Goal: Complete application form: Complete application form

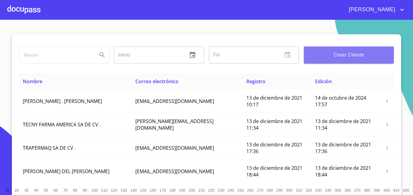
click at [353, 58] on span "Crear Cliente" at bounding box center [349, 55] width 80 height 9
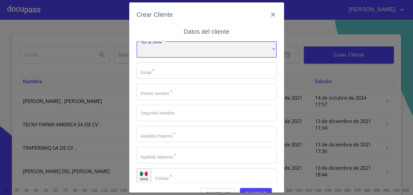
click at [209, 53] on div "​" at bounding box center [207, 49] width 140 height 16
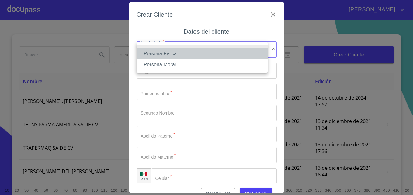
click at [170, 54] on li "Persona Física" at bounding box center [202, 53] width 131 height 11
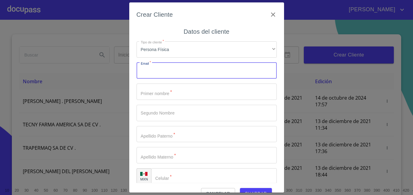
click at [184, 79] on input "Tipo de cliente   *" at bounding box center [207, 71] width 140 height 16
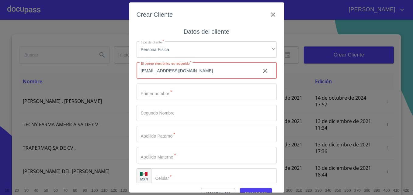
type input "[EMAIL_ADDRESS][DOMAIN_NAME]"
click at [176, 94] on input "Tipo de cliente   *" at bounding box center [207, 92] width 140 height 16
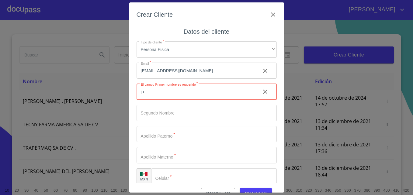
type input "j"
type input "[PERSON_NAME]"
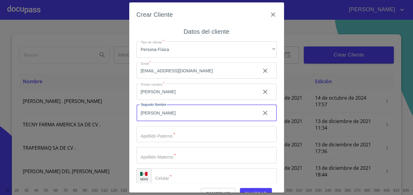
type input "[PERSON_NAME]"
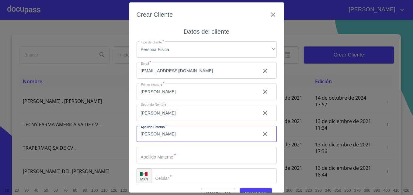
type input "[PERSON_NAME]"
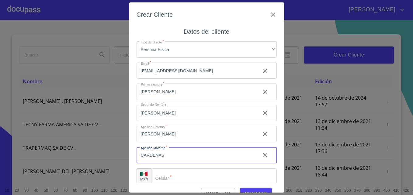
scroll to position [7, 0]
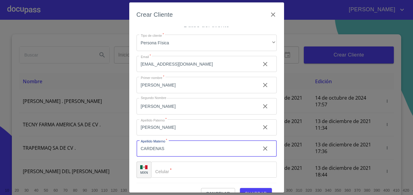
type input "CARDENAS"
click at [178, 172] on input "Tipo de cliente   *" at bounding box center [214, 170] width 126 height 16
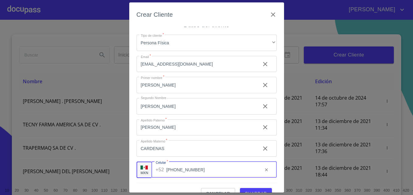
scroll to position [14, 0]
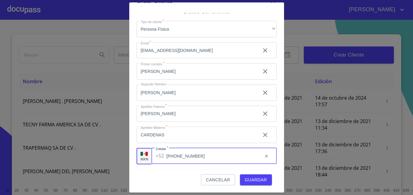
type input "[PHONE_NUMBER]"
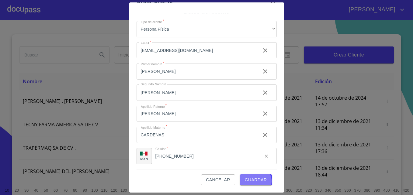
click at [253, 182] on span "Guardar" at bounding box center [256, 181] width 22 height 8
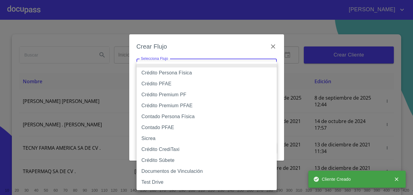
click at [261, 68] on body "[PERSON_NAME] ​ Fin ​ Crear Cliente Nombre Correo electrónico Registro Edición …" at bounding box center [206, 97] width 413 height 195
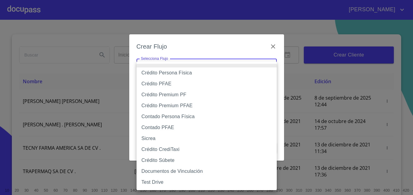
click at [179, 75] on li "Crédito Persona Física" at bounding box center [207, 73] width 140 height 11
type input "61b033e49b8c202ad5bb7912"
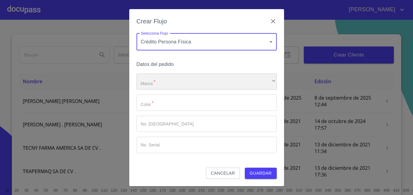
click at [207, 81] on div "​" at bounding box center [207, 82] width 140 height 16
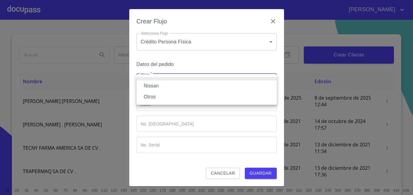
click at [187, 82] on li "Nissan" at bounding box center [207, 86] width 140 height 11
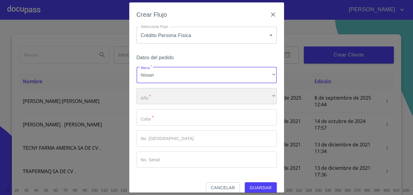
click at [166, 93] on div "​" at bounding box center [207, 96] width 140 height 16
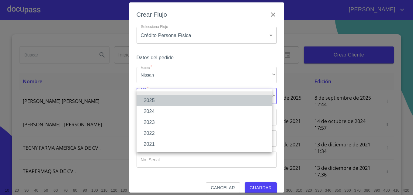
click at [151, 102] on li "2025" at bounding box center [205, 100] width 136 height 11
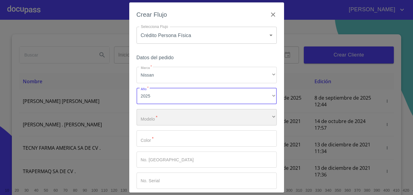
click at [175, 120] on div "​" at bounding box center [207, 117] width 140 height 16
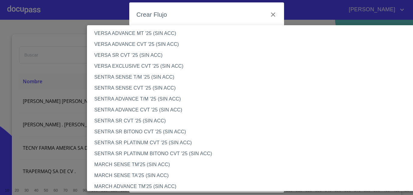
scroll to position [310, 0]
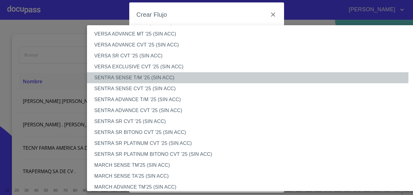
click at [144, 77] on li "SENTRA SENSE T/M '25 (SIN ACC)" at bounding box center [257, 77] width 340 height 11
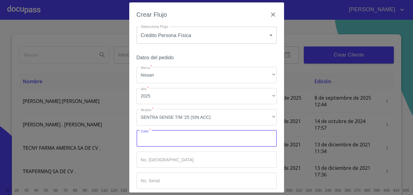
click at [183, 137] on input "Marca   *" at bounding box center [207, 139] width 140 height 16
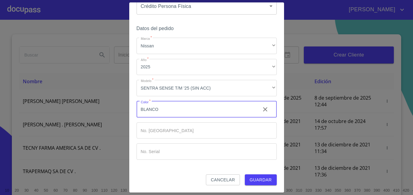
type input "BLANCO"
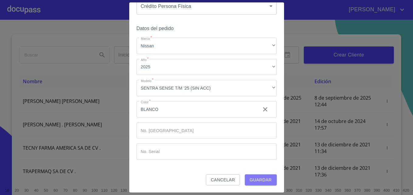
click at [259, 179] on span "Guardar" at bounding box center [261, 181] width 22 height 8
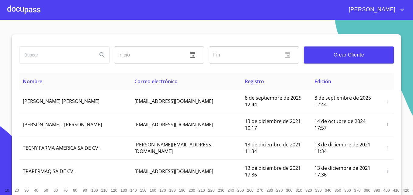
click at [33, 9] on div at bounding box center [23, 9] width 33 height 19
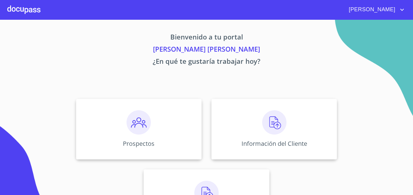
scroll to position [40, 0]
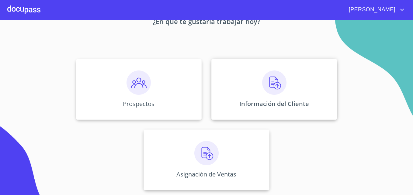
click at [272, 82] on img at bounding box center [274, 83] width 24 height 24
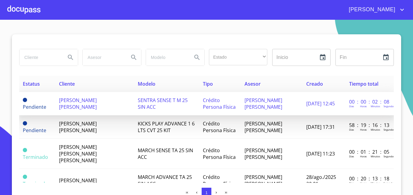
click at [148, 101] on span "SENTRA SENSE T M 25 SIN ACC" at bounding box center [163, 103] width 50 height 13
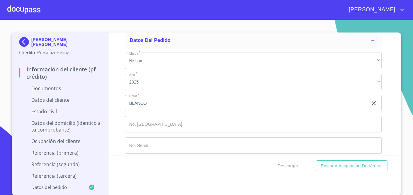
scroll to position [2296, 0]
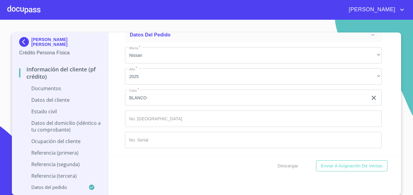
click at [28, 12] on div at bounding box center [23, 9] width 33 height 19
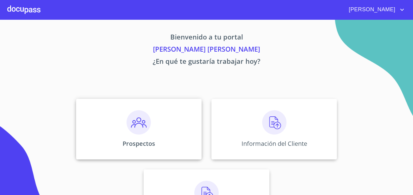
click at [137, 129] on img at bounding box center [139, 123] width 24 height 24
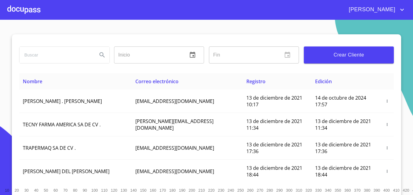
click at [128, 53] on input "text" at bounding box center [148, 55] width 69 height 17
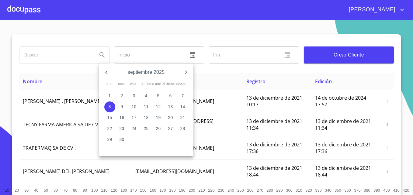
click at [72, 61] on div at bounding box center [206, 97] width 413 height 195
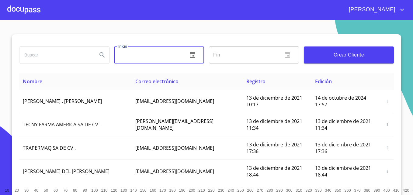
click at [122, 55] on input "text" at bounding box center [148, 55] width 69 height 17
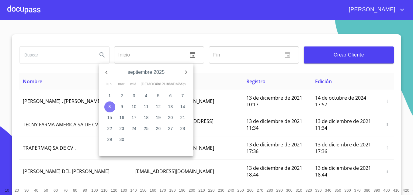
click at [111, 106] on p "8" at bounding box center [110, 107] width 2 height 6
type input "[DATE]"
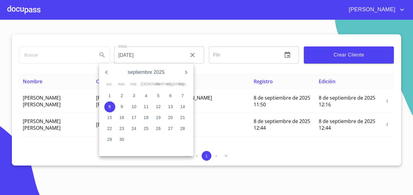
click at [82, 136] on div at bounding box center [206, 97] width 413 height 195
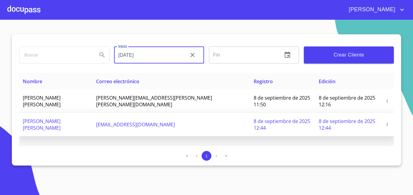
click at [139, 121] on span "[EMAIL_ADDRESS][DOMAIN_NAME]" at bounding box center [135, 124] width 79 height 7
click at [267, 118] on span "8 de septiembre de 2025 12:44" at bounding box center [282, 124] width 57 height 13
drag, startPoint x: 267, startPoint y: 112, endPoint x: 226, endPoint y: 115, distance: 41.8
click at [254, 118] on span "8 de septiembre de 2025 12:44" at bounding box center [282, 124] width 57 height 13
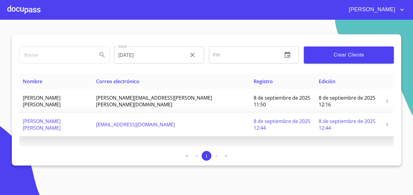
click at [254, 118] on span "8 de septiembre de 2025 12:44" at bounding box center [282, 124] width 57 height 13
click at [390, 123] on span "button" at bounding box center [387, 125] width 6 height 4
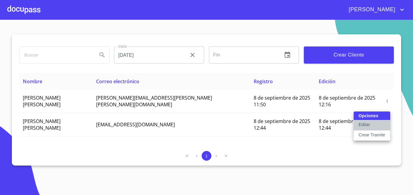
click at [370, 126] on p "Editar" at bounding box center [364, 125] width 11 height 6
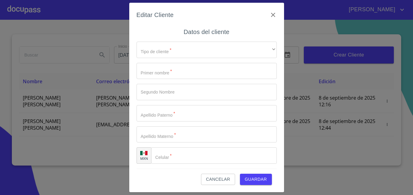
type input "[PERSON_NAME]"
type input "CARDENAS"
type input "[PHONE_NUMBER]"
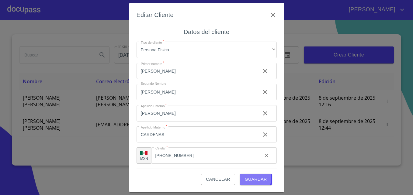
click at [255, 179] on span "Guardar" at bounding box center [256, 180] width 22 height 8
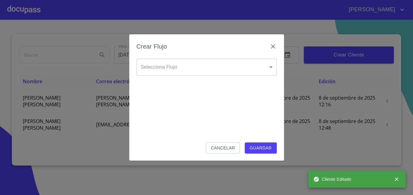
click at [268, 70] on body "[PERSON_NAME] [DATE] ​ Fin ​ Crear Cliente Nombre Correo electrónico Registro E…" at bounding box center [206, 97] width 413 height 195
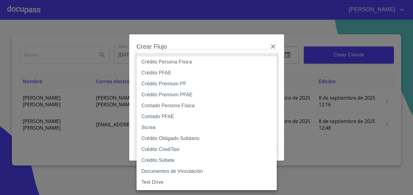
click at [167, 60] on li "Crédito Persona Física" at bounding box center [207, 62] width 140 height 11
type input "61b033e49b8c202ad5bb7912"
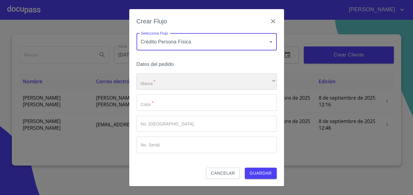
click at [168, 81] on div "​" at bounding box center [207, 82] width 140 height 16
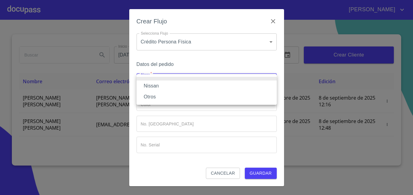
click at [156, 84] on li "Nissan" at bounding box center [207, 86] width 140 height 11
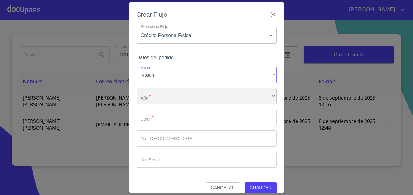
click at [166, 101] on div "​" at bounding box center [207, 96] width 140 height 16
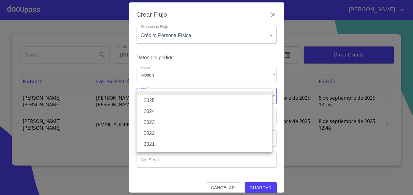
click at [151, 98] on li "2025" at bounding box center [205, 100] width 136 height 11
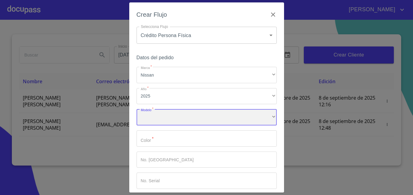
click at [147, 115] on div "​" at bounding box center [207, 117] width 140 height 16
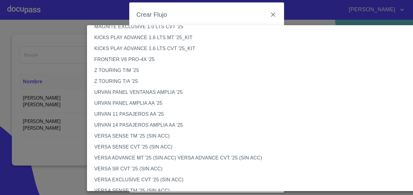
scroll to position [131, 0]
click at [117, 135] on li "VERSA SENSE TM '25 (SIN ACC)" at bounding box center [257, 136] width 340 height 11
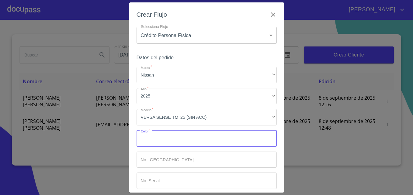
click at [158, 138] on input "Marca   *" at bounding box center [207, 139] width 140 height 16
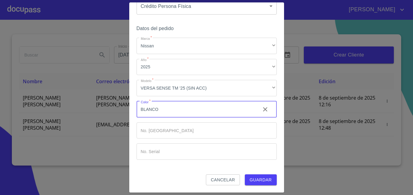
type input "BLANCO"
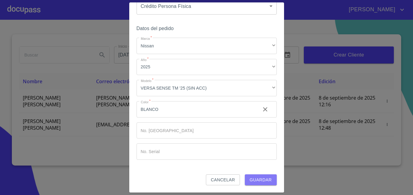
click at [258, 180] on span "Guardar" at bounding box center [261, 181] width 22 height 8
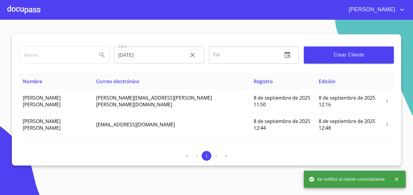
click at [33, 6] on div at bounding box center [23, 9] width 33 height 19
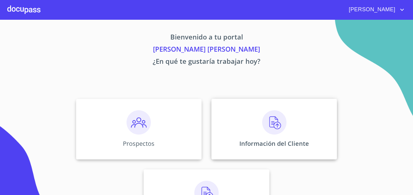
click at [262, 118] on img at bounding box center [274, 123] width 24 height 24
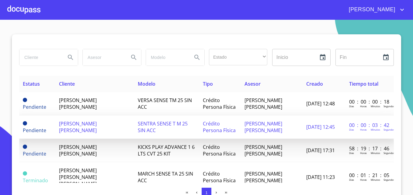
click at [255, 130] on span "[PERSON_NAME] [PERSON_NAME]" at bounding box center [264, 127] width 38 height 13
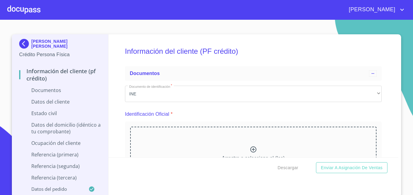
click at [19, 10] on div at bounding box center [23, 9] width 33 height 19
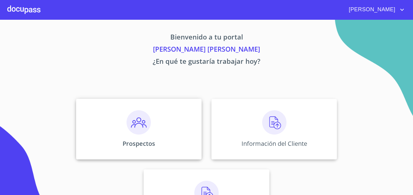
scroll to position [40, 0]
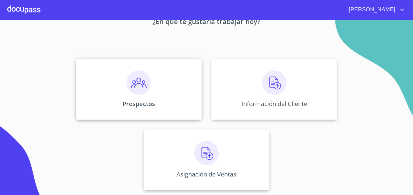
click at [136, 102] on p "Prospectos" at bounding box center [139, 104] width 33 height 8
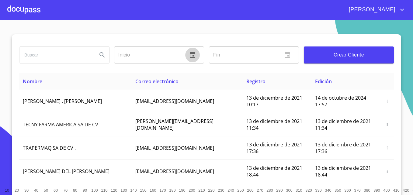
click at [186, 58] on button "button" at bounding box center [192, 55] width 15 height 15
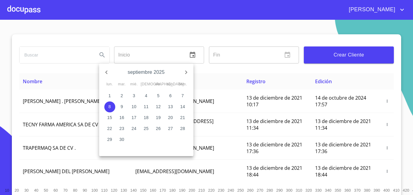
click at [109, 106] on p "8" at bounding box center [110, 107] width 2 height 6
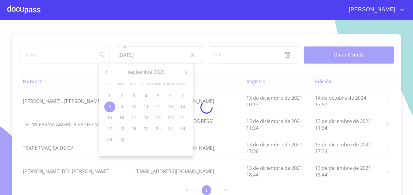
type input "[DATE]"
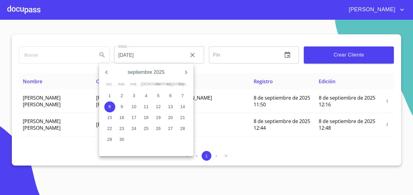
click at [70, 70] on div at bounding box center [206, 97] width 413 height 195
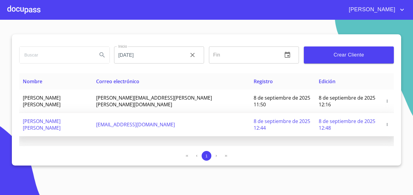
click at [386, 122] on button "button" at bounding box center [387, 125] width 6 height 6
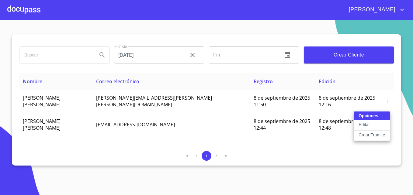
click at [372, 117] on div "Opciones Editar Crear Tramite" at bounding box center [372, 126] width 37 height 29
click at [368, 116] on div "Opciones Editar Crear Tramite" at bounding box center [372, 126] width 37 height 29
click at [304, 134] on div at bounding box center [206, 97] width 413 height 195
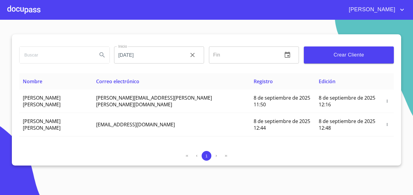
click at [31, 2] on div at bounding box center [23, 9] width 33 height 19
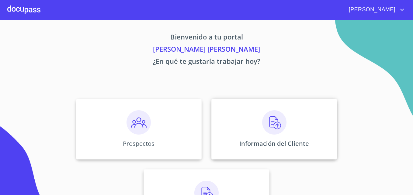
click at [269, 127] on img at bounding box center [274, 123] width 24 height 24
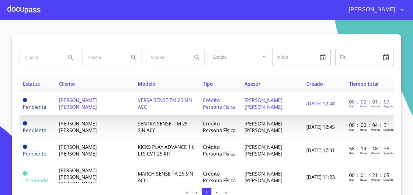
click at [273, 105] on td "[PERSON_NAME] [PERSON_NAME]" at bounding box center [272, 103] width 62 height 23
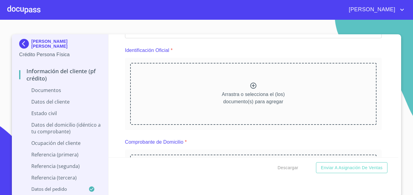
scroll to position [77, 0]
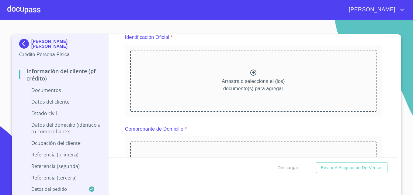
click at [250, 72] on icon at bounding box center [253, 72] width 7 height 7
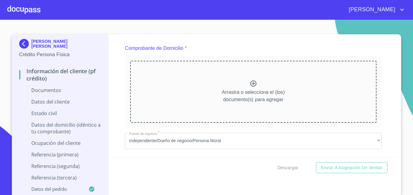
scroll to position [322, 0]
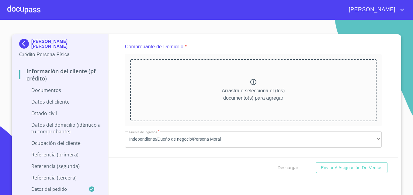
click at [250, 85] on icon at bounding box center [253, 82] width 7 height 7
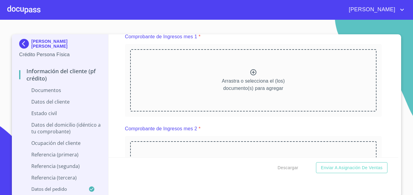
scroll to position [596, 0]
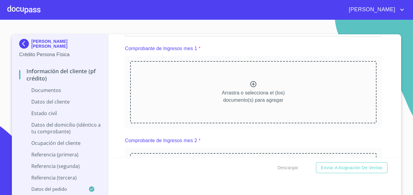
click at [251, 87] on icon at bounding box center [254, 84] width 6 height 6
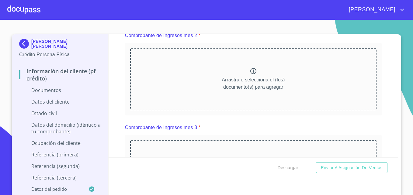
scroll to position [872, 0]
click at [250, 75] on icon at bounding box center [253, 70] width 7 height 7
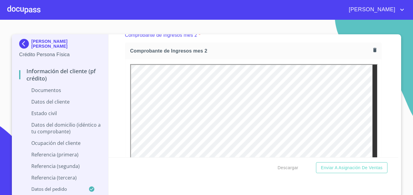
scroll to position [0, 0]
click at [367, 53] on div "Comprobante de Ingresos mes 2" at bounding box center [253, 51] width 256 height 16
click at [373, 52] on icon "button" at bounding box center [374, 50] width 3 height 4
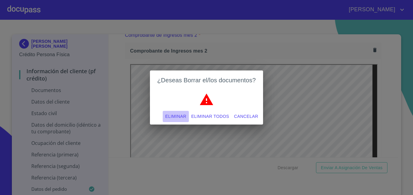
click at [186, 115] on span "Eliminar" at bounding box center [175, 117] width 21 height 8
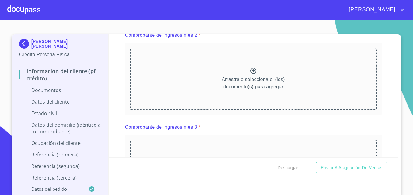
click at [251, 74] on icon at bounding box center [254, 71] width 6 height 6
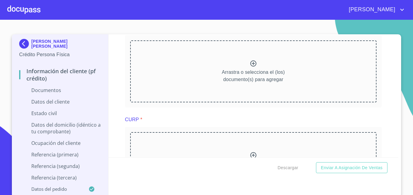
scroll to position [1142, 0]
click at [247, 75] on p "Arrastra o selecciona el (los) documento(s) para agregar" at bounding box center [253, 75] width 63 height 15
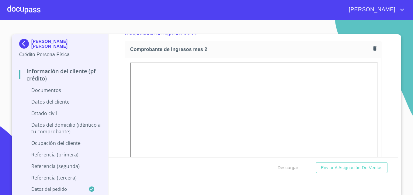
scroll to position [874, 0]
click at [373, 51] on icon "button" at bounding box center [374, 48] width 3 height 4
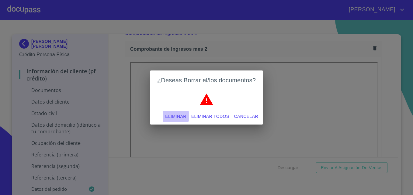
click at [176, 116] on span "Eliminar" at bounding box center [175, 117] width 21 height 8
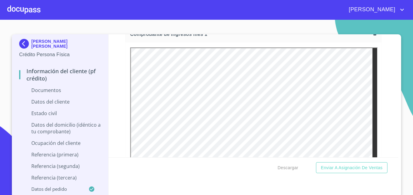
scroll to position [601, 0]
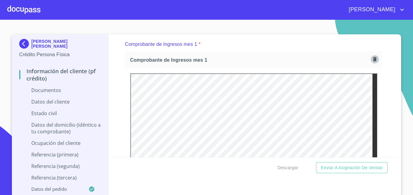
click at [373, 61] on icon "button" at bounding box center [374, 59] width 3 height 4
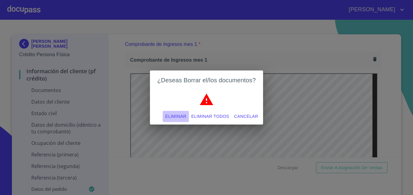
click at [185, 115] on span "Eliminar" at bounding box center [175, 117] width 21 height 8
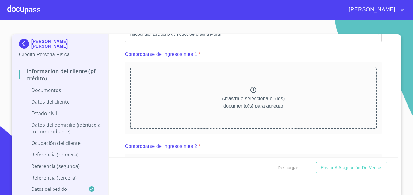
scroll to position [590, 0]
click at [250, 94] on icon at bounding box center [253, 90] width 7 height 7
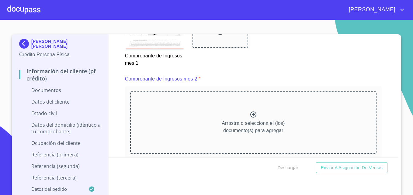
scroll to position [878, 0]
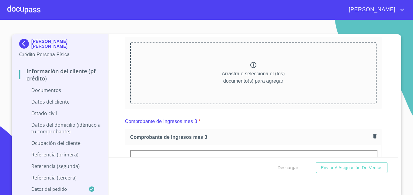
click at [251, 68] on icon at bounding box center [254, 65] width 6 height 6
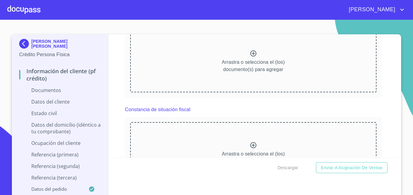
scroll to position [1392, 0]
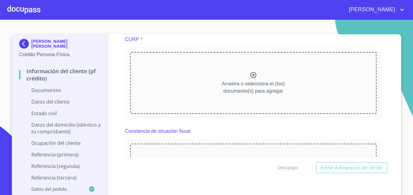
click at [250, 79] on icon at bounding box center [253, 75] width 7 height 7
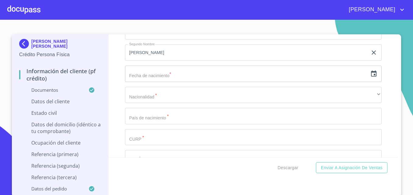
scroll to position [1815, 0]
click at [370, 77] on icon "button" at bounding box center [373, 73] width 7 height 7
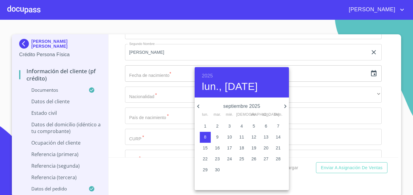
click at [217, 125] on p "2" at bounding box center [217, 126] width 2 height 6
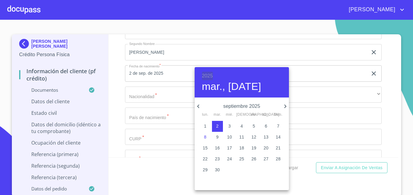
click at [209, 75] on h6 "2025" at bounding box center [207, 76] width 11 height 9
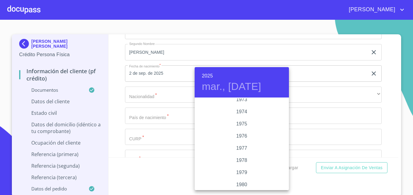
scroll to position [589, 0]
click at [245, 108] on div "1974" at bounding box center [242, 112] width 94 height 12
type input "2 de sep. de 1974"
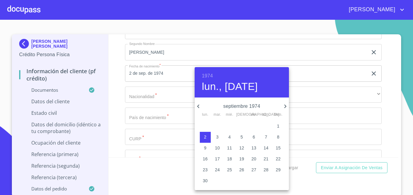
click at [119, 89] on div at bounding box center [206, 97] width 413 height 195
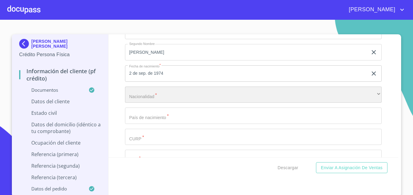
click at [137, 102] on div "​" at bounding box center [253, 95] width 257 height 16
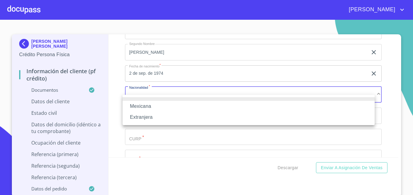
click at [144, 108] on li "Mexicana" at bounding box center [249, 106] width 252 height 11
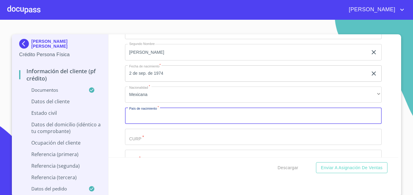
click at [163, 124] on input "Documento de identificación   *" at bounding box center [253, 116] width 257 height 16
type input "[GEOGRAPHIC_DATA]"
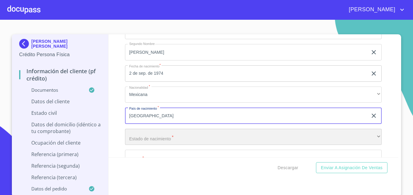
click at [128, 145] on div "​" at bounding box center [253, 137] width 257 height 16
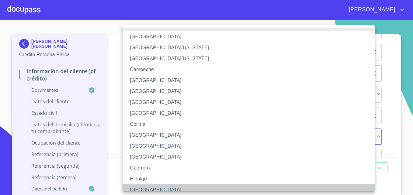
click at [140, 186] on li "[GEOGRAPHIC_DATA]" at bounding box center [251, 190] width 257 height 11
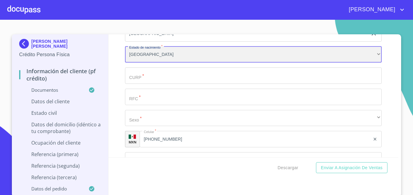
scroll to position [1897, 0]
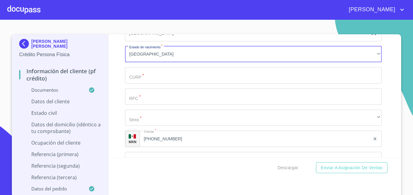
click at [141, 82] on input "Documento de identificación   *" at bounding box center [253, 75] width 257 height 16
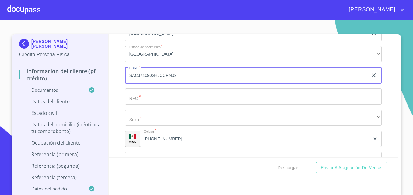
type input "SACJ740902HJCCRN02"
click at [155, 105] on input "Documento de identificación   *" at bounding box center [253, 97] width 257 height 16
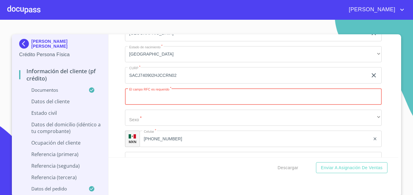
click at [184, 105] on input "Documento de identificación   *" at bounding box center [253, 97] width 257 height 16
paste input "SACJ740902L9A"
type input "SACJ740902L9A"
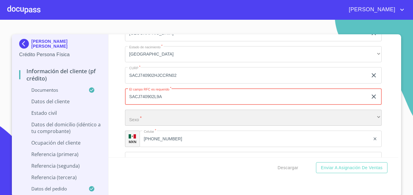
click at [148, 126] on div "​" at bounding box center [253, 118] width 257 height 16
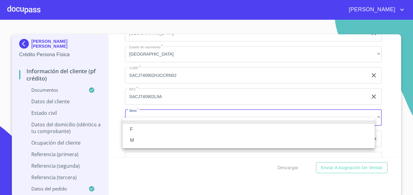
click at [134, 143] on li "M" at bounding box center [249, 140] width 252 height 11
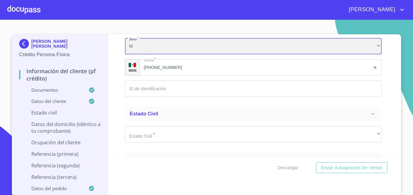
scroll to position [1984, 0]
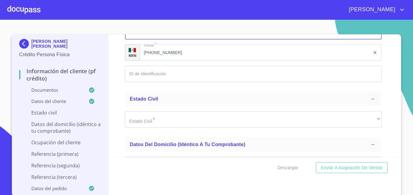
click at [167, 82] on input "Documento de identificación   *" at bounding box center [253, 74] width 257 height 16
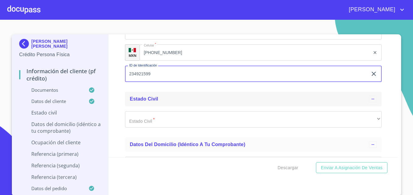
type input "234921599"
click at [179, 103] on div "Estado Civil" at bounding box center [249, 99] width 239 height 7
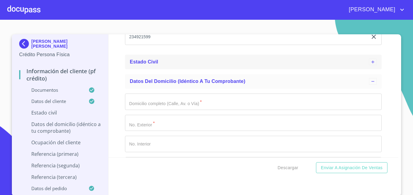
scroll to position [2021, 0]
click at [201, 64] on div "Estado Civil" at bounding box center [253, 61] width 257 height 15
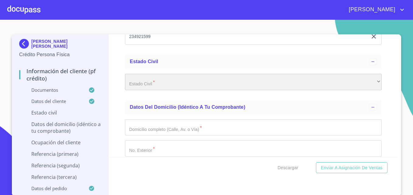
click at [169, 87] on div "​" at bounding box center [253, 82] width 257 height 16
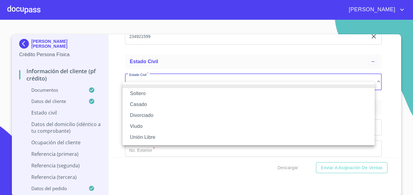
click at [151, 115] on li "Divorciado" at bounding box center [249, 115] width 252 height 11
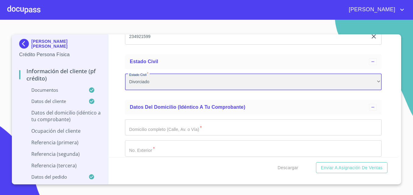
scroll to position [2070, 0]
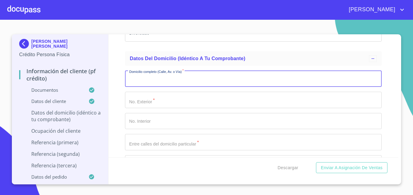
click at [194, 84] on input "Documento de identificación   *" at bounding box center [253, 79] width 257 height 16
type input "C"
type input "VILLANUEVA"
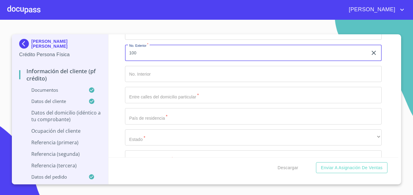
scroll to position [2119, 0]
type input "100"
click at [206, 100] on input "Documento de identificación   *" at bounding box center [253, 93] width 257 height 16
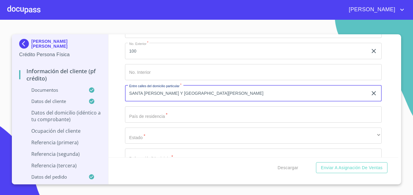
type input "SANTA [PERSON_NAME] Y [GEOGRAPHIC_DATA][PERSON_NAME]"
click at [165, 123] on input "Documento de identificación   *" at bounding box center [253, 115] width 257 height 16
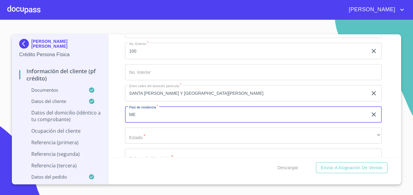
type input "[GEOGRAPHIC_DATA]"
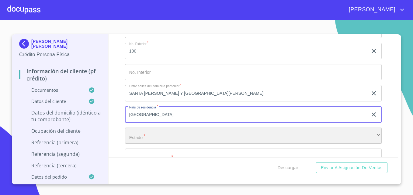
click at [149, 141] on div "​" at bounding box center [253, 136] width 257 height 16
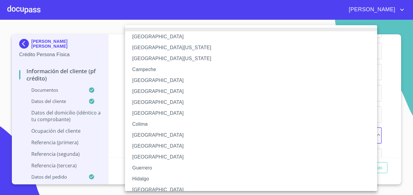
scroll to position [4, 0]
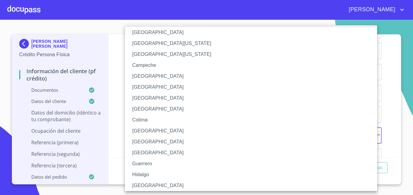
click at [141, 184] on li "[GEOGRAPHIC_DATA]" at bounding box center [253, 186] width 257 height 11
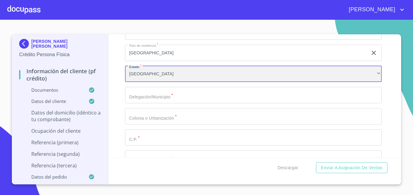
scroll to position [2181, 0]
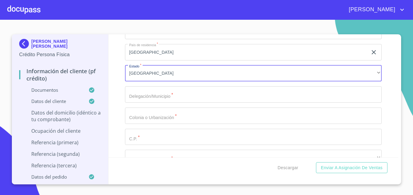
click at [184, 100] on input "Documento de identificación   *" at bounding box center [253, 94] width 257 height 16
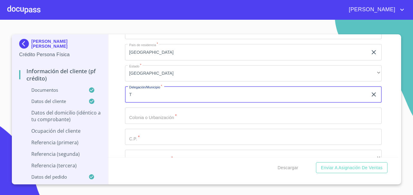
click at [128, 123] on input "Documento de identificación   *" at bounding box center [253, 116] width 257 height 16
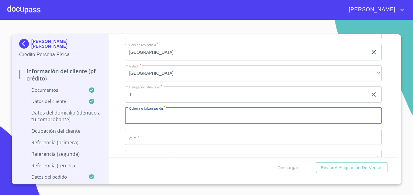
click at [157, 97] on input "T" at bounding box center [246, 94] width 243 height 16
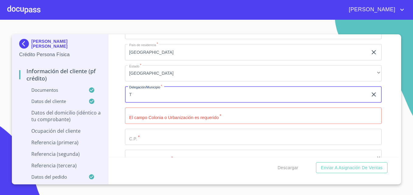
type input "[PERSON_NAME]"
click at [151, 123] on input "Documento de identificación   *" at bounding box center [253, 116] width 257 height 16
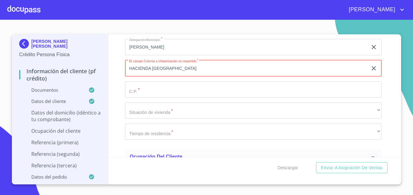
scroll to position [2229, 0]
type input "HACIENDA [GEOGRAPHIC_DATA]"
click at [185, 98] on input "Documento de identificación   *" at bounding box center [253, 89] width 257 height 16
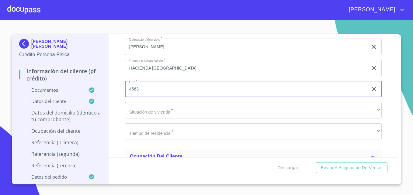
type input "4563"
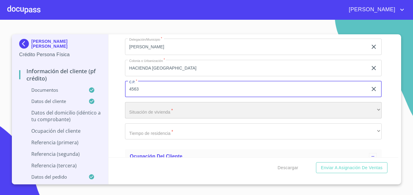
click at [137, 119] on div "​" at bounding box center [253, 110] width 257 height 16
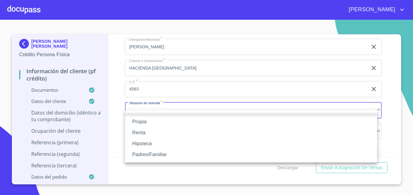
click at [144, 122] on li "Propia" at bounding box center [251, 122] width 252 height 11
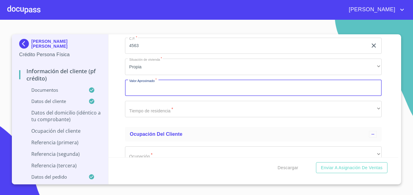
scroll to position [2273, 0]
type input "$800,000"
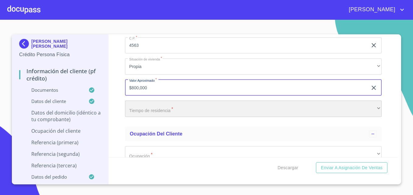
click at [161, 117] on div "​" at bounding box center [253, 109] width 257 height 16
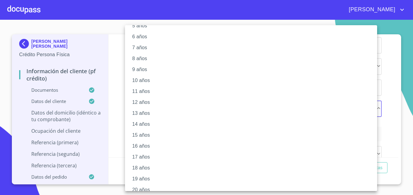
scroll to position [72, 0]
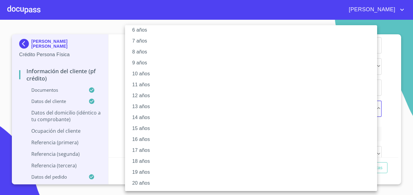
click at [136, 184] on li "20 años" at bounding box center [253, 183] width 257 height 11
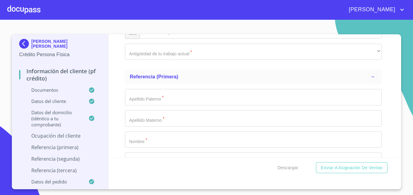
scroll to position [2780, 0]
click at [161, 104] on input "Documento de identificación   *" at bounding box center [253, 95] width 257 height 16
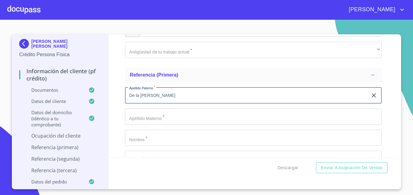
type input "De la [PERSON_NAME]"
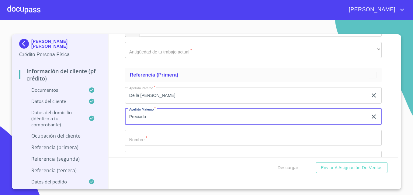
type input "Preciado"
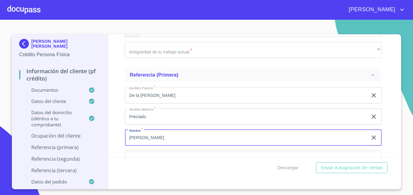
type input "[PERSON_NAME]"
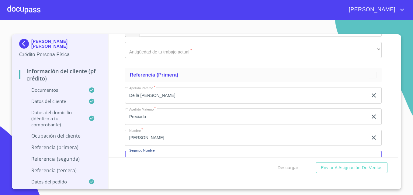
scroll to position [2851, 0]
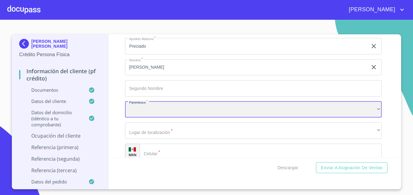
click at [371, 117] on div "​" at bounding box center [253, 110] width 257 height 16
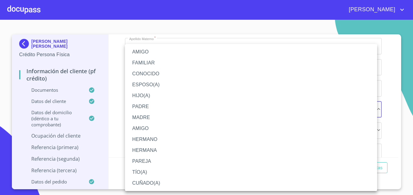
click at [143, 51] on li "AMIGO" at bounding box center [251, 52] width 252 height 11
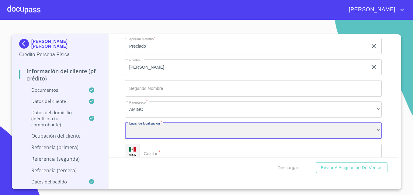
click at [160, 139] on div "​" at bounding box center [253, 131] width 257 height 16
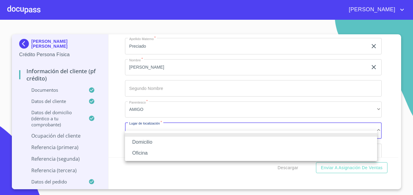
click at [147, 141] on li "Domicilio" at bounding box center [251, 142] width 252 height 11
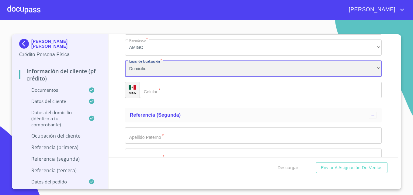
scroll to position [2914, 0]
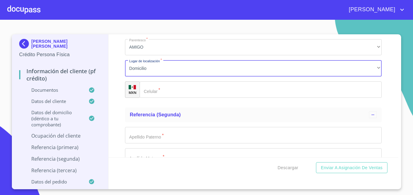
click at [162, 96] on input "Documento de identificación   *" at bounding box center [261, 90] width 242 height 16
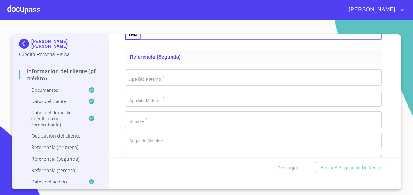
scroll to position [2972, 0]
type input "[PHONE_NUMBER]"
click at [185, 86] on input "Documento de identificación   *" at bounding box center [253, 77] width 257 height 16
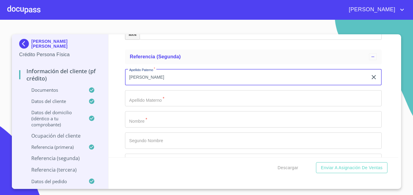
type input "[PERSON_NAME]"
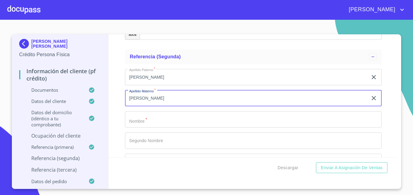
type input "[PERSON_NAME]"
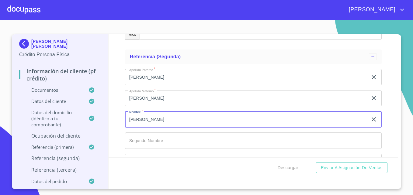
type input "[PERSON_NAME]"
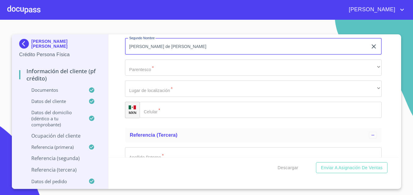
scroll to position [3066, 0]
type input "[PERSON_NAME] de [PERSON_NAME]"
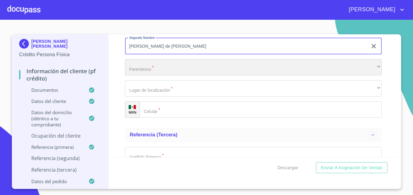
click at [158, 76] on div "​" at bounding box center [253, 67] width 257 height 16
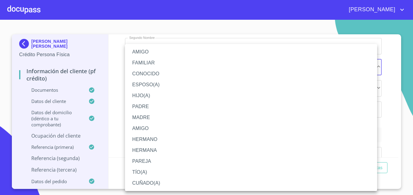
click at [148, 181] on li "CUÑADO(A)" at bounding box center [251, 183] width 252 height 11
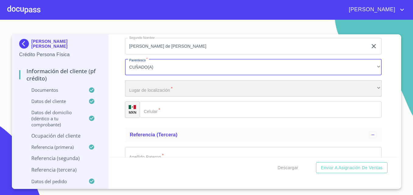
click at [172, 96] on div "​" at bounding box center [253, 88] width 257 height 16
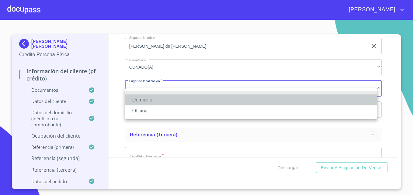
click at [147, 100] on li "Domicilio" at bounding box center [251, 100] width 252 height 11
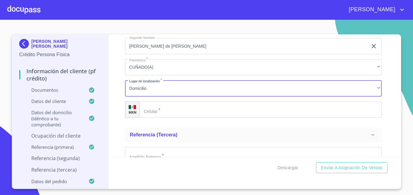
click at [166, 118] on input "Documento de identificación   *" at bounding box center [261, 110] width 242 height 16
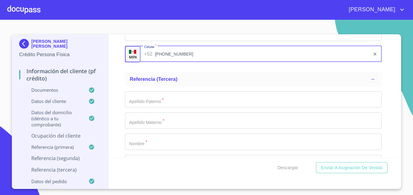
scroll to position [3123, 0]
type input "[PHONE_NUMBER]"
click at [178, 107] on input "Documento de identificación   *" at bounding box center [253, 98] width 257 height 16
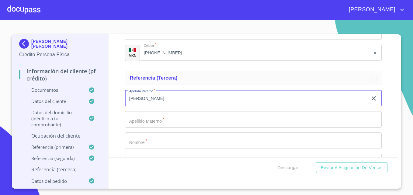
type input "[PERSON_NAME]"
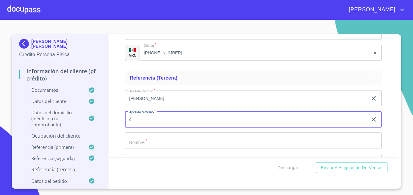
type input "o"
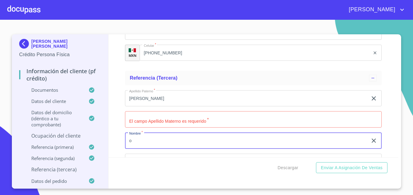
type input "o"
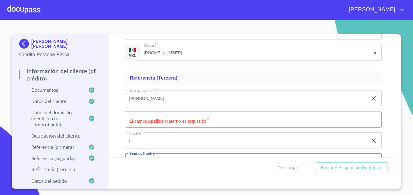
scroll to position [3197, 0]
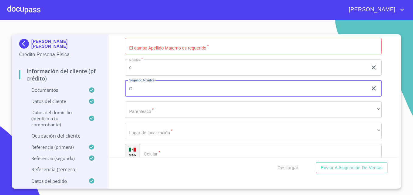
type input "r"
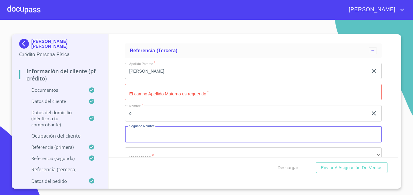
scroll to position [3142, 0]
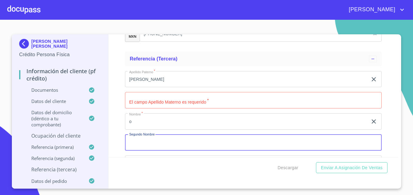
click at [152, 109] on input "Documento de identificación   *" at bounding box center [253, 100] width 257 height 16
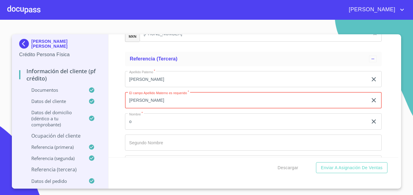
type input "[PERSON_NAME]"
click at [141, 130] on input "o" at bounding box center [246, 122] width 243 height 16
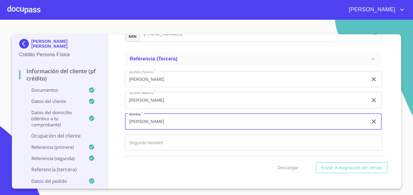
type input "[PERSON_NAME]"
click at [121, 126] on div "Información del cliente (PF crédito) Documentos Documento de identificación   *…" at bounding box center [254, 95] width 290 height 123
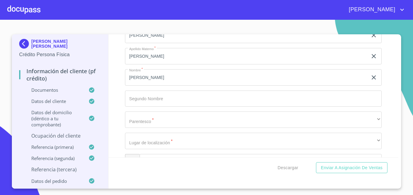
scroll to position [3213, 0]
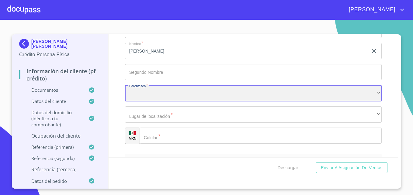
drag, startPoint x: 149, startPoint y: 104, endPoint x: 134, endPoint y: 100, distance: 15.1
click at [134, 100] on div "​" at bounding box center [253, 93] width 257 height 16
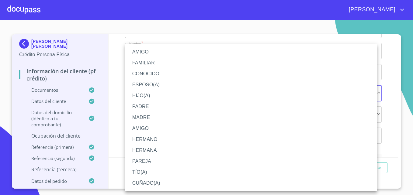
click at [143, 128] on li "AMIGO" at bounding box center [251, 128] width 252 height 11
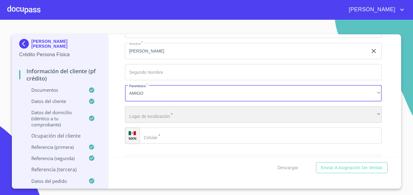
click at [172, 123] on div "​" at bounding box center [253, 115] width 257 height 16
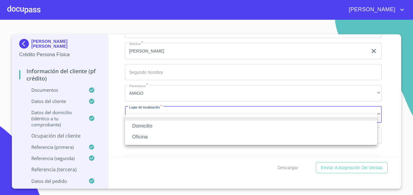
click at [161, 124] on li "Domicilio" at bounding box center [251, 126] width 252 height 11
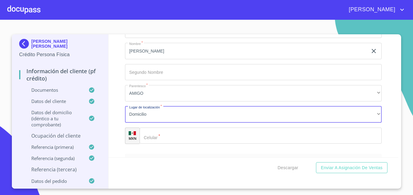
click at [165, 144] on input "Documento de identificación   *" at bounding box center [261, 136] width 242 height 16
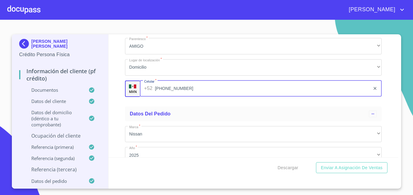
scroll to position [3268, 0]
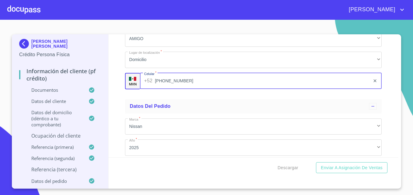
type input "[PHONE_NUMBER]"
click at [122, 118] on div "Información del cliente (PF crédito) Documentos Documento de identificación   *…" at bounding box center [254, 95] width 290 height 123
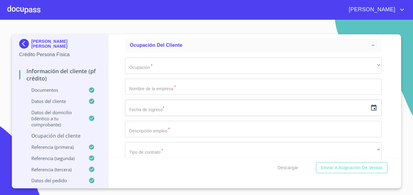
scroll to position [2362, 0]
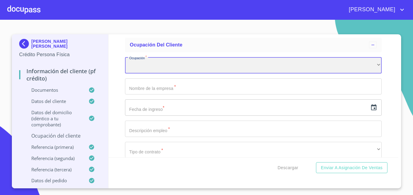
click at [150, 74] on div "​" at bounding box center [253, 65] width 257 height 16
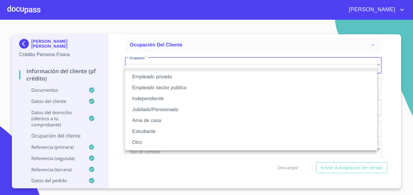
click at [121, 74] on div at bounding box center [206, 97] width 413 height 195
